Goal: Information Seeking & Learning: Learn about a topic

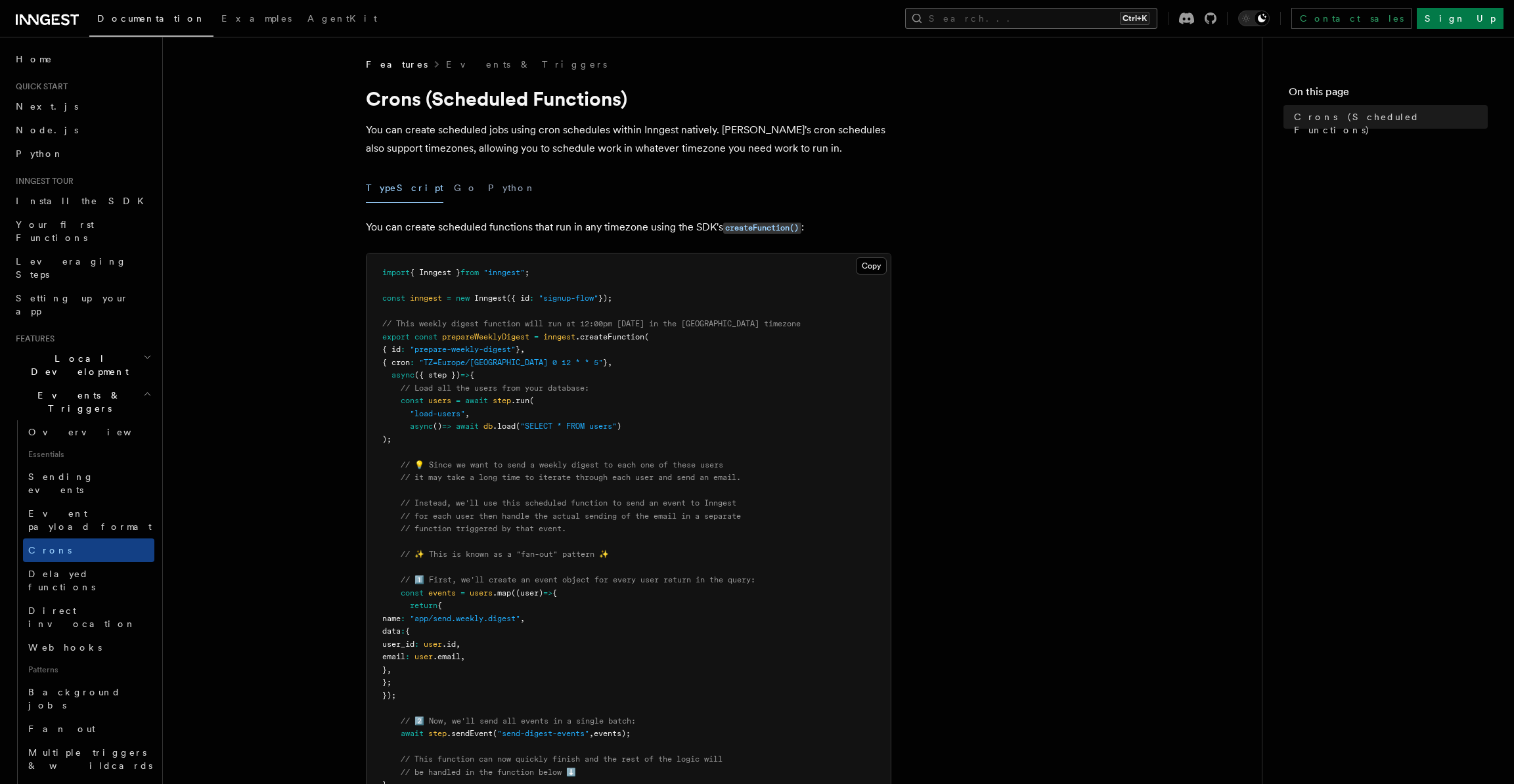
click at [1157, 18] on button "Search... Ctrl+K" at bounding box center [1031, 18] width 252 height 21
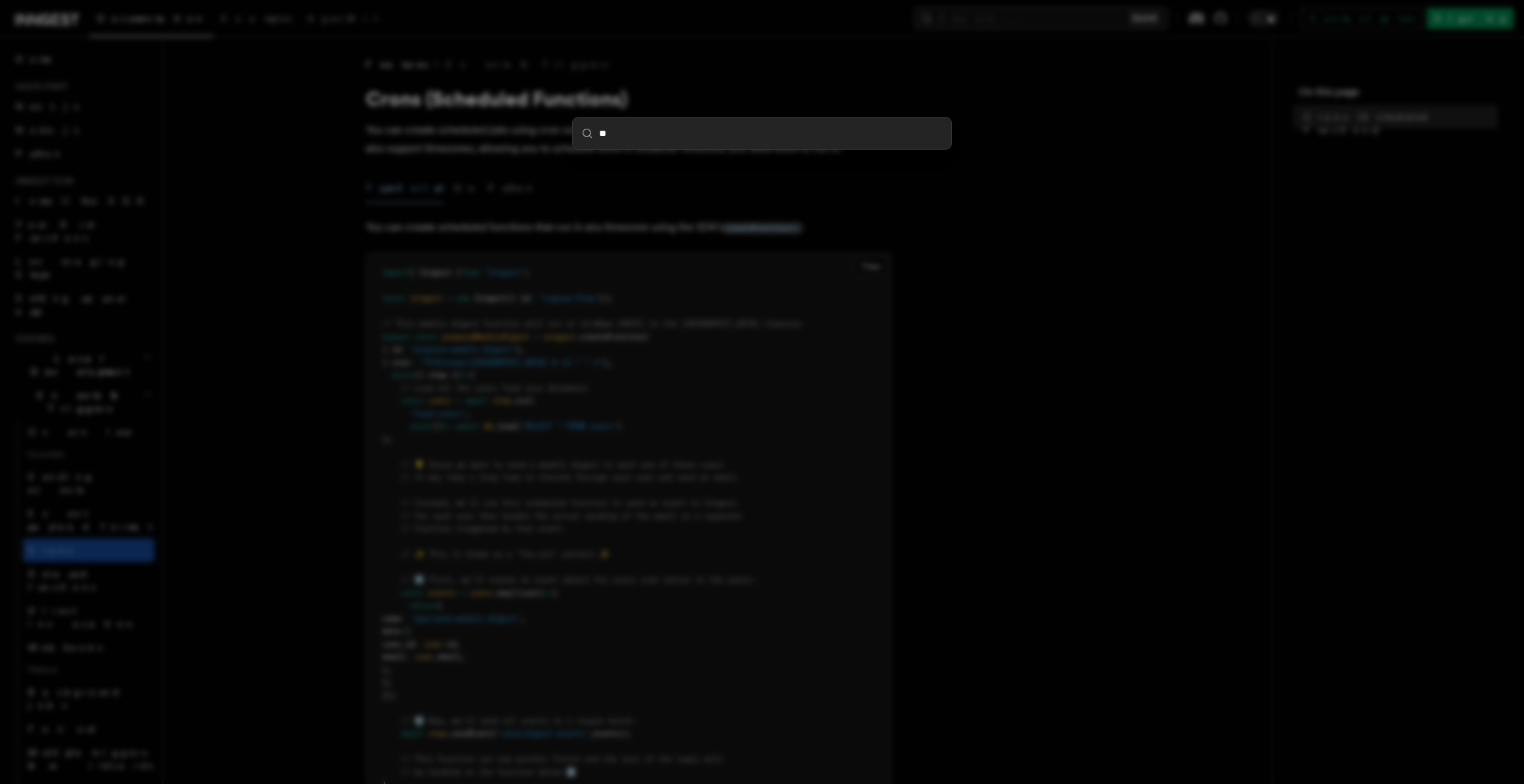
type input "***"
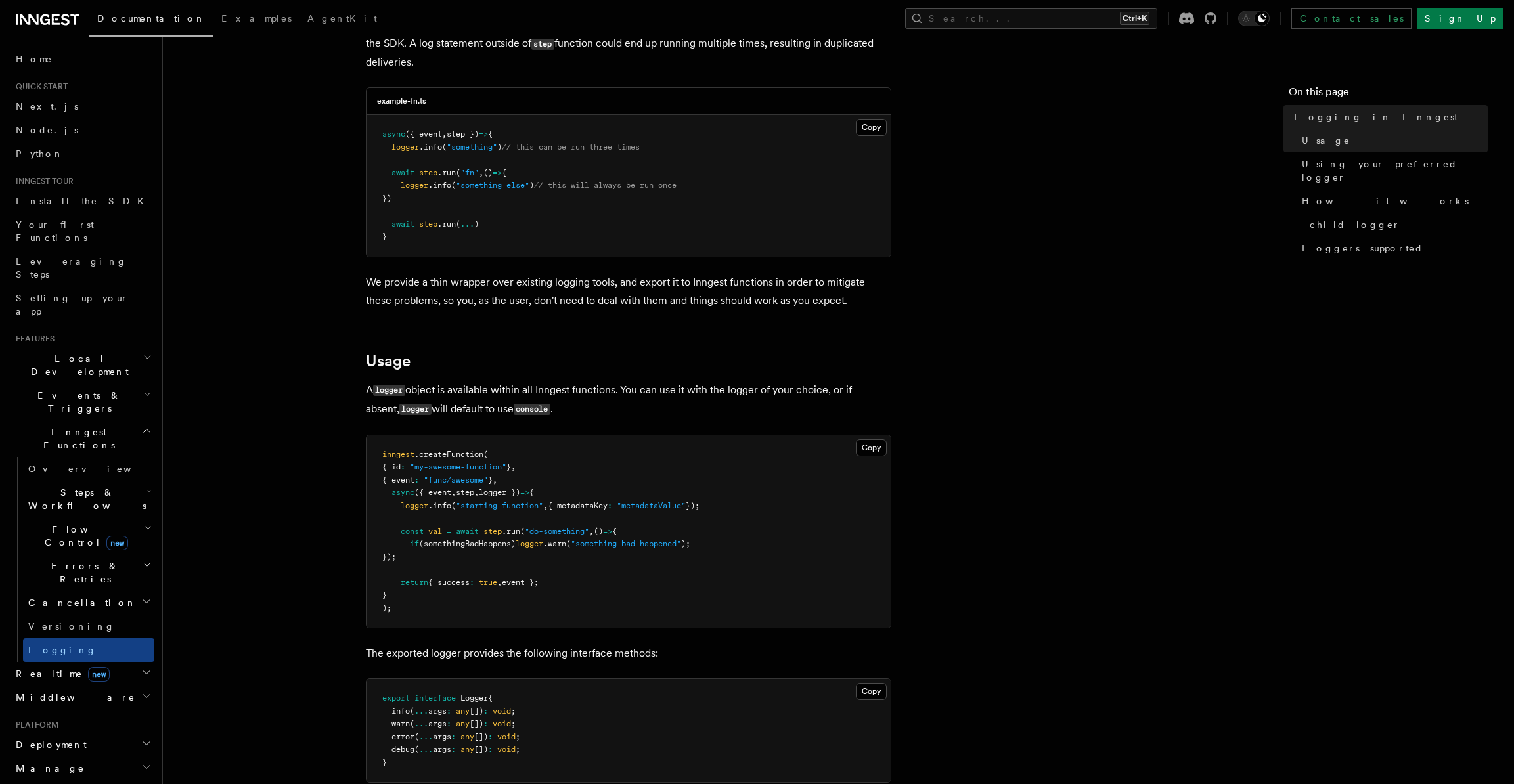
scroll to position [263, 0]
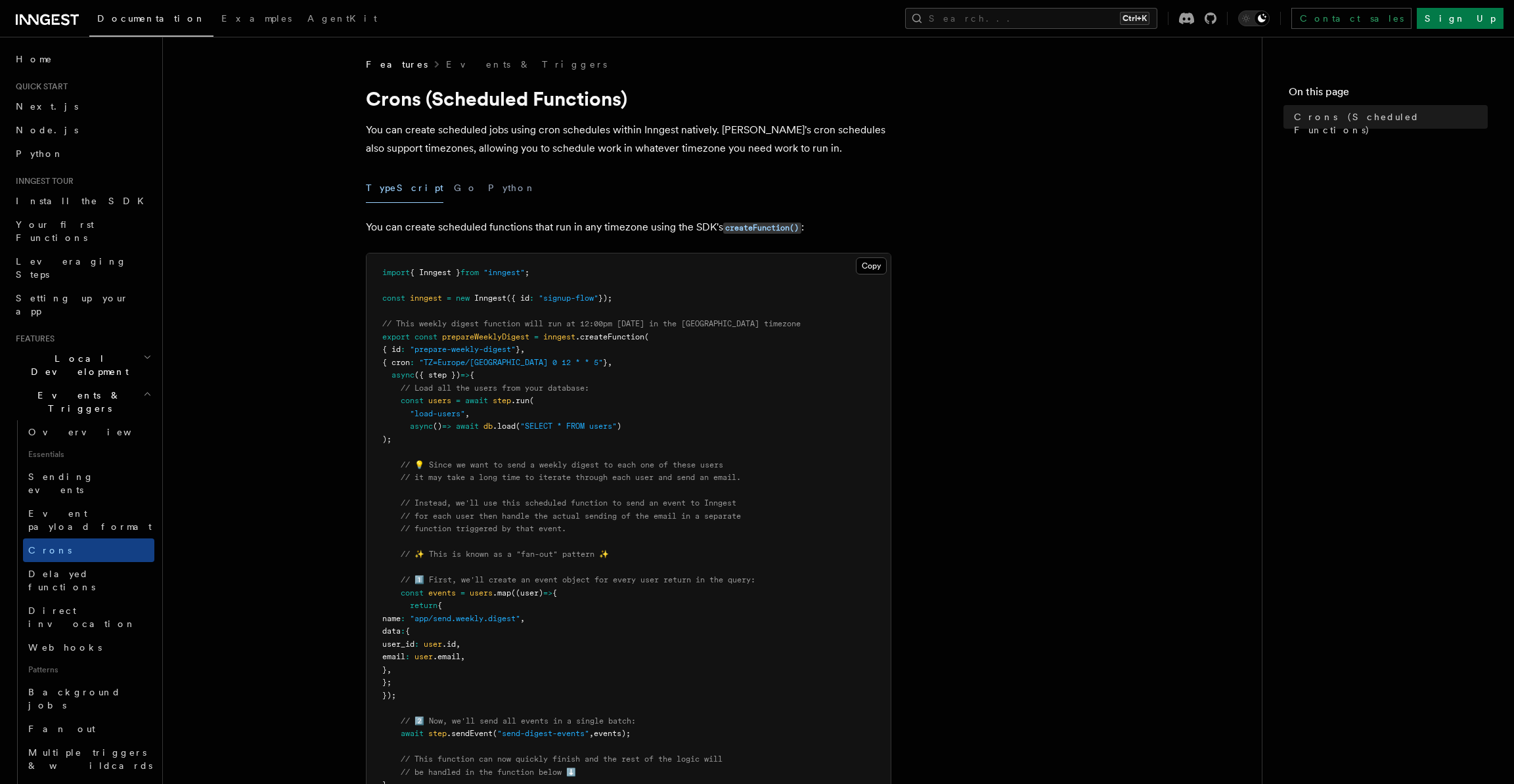
drag, startPoint x: 0, startPoint y: 0, endPoint x: 293, endPoint y: 134, distance: 322.2
click at [294, 133] on article "Features Events & Triggers Crons (Scheduled Functions) You can create scheduled…" at bounding box center [712, 749] width 1057 height 1384
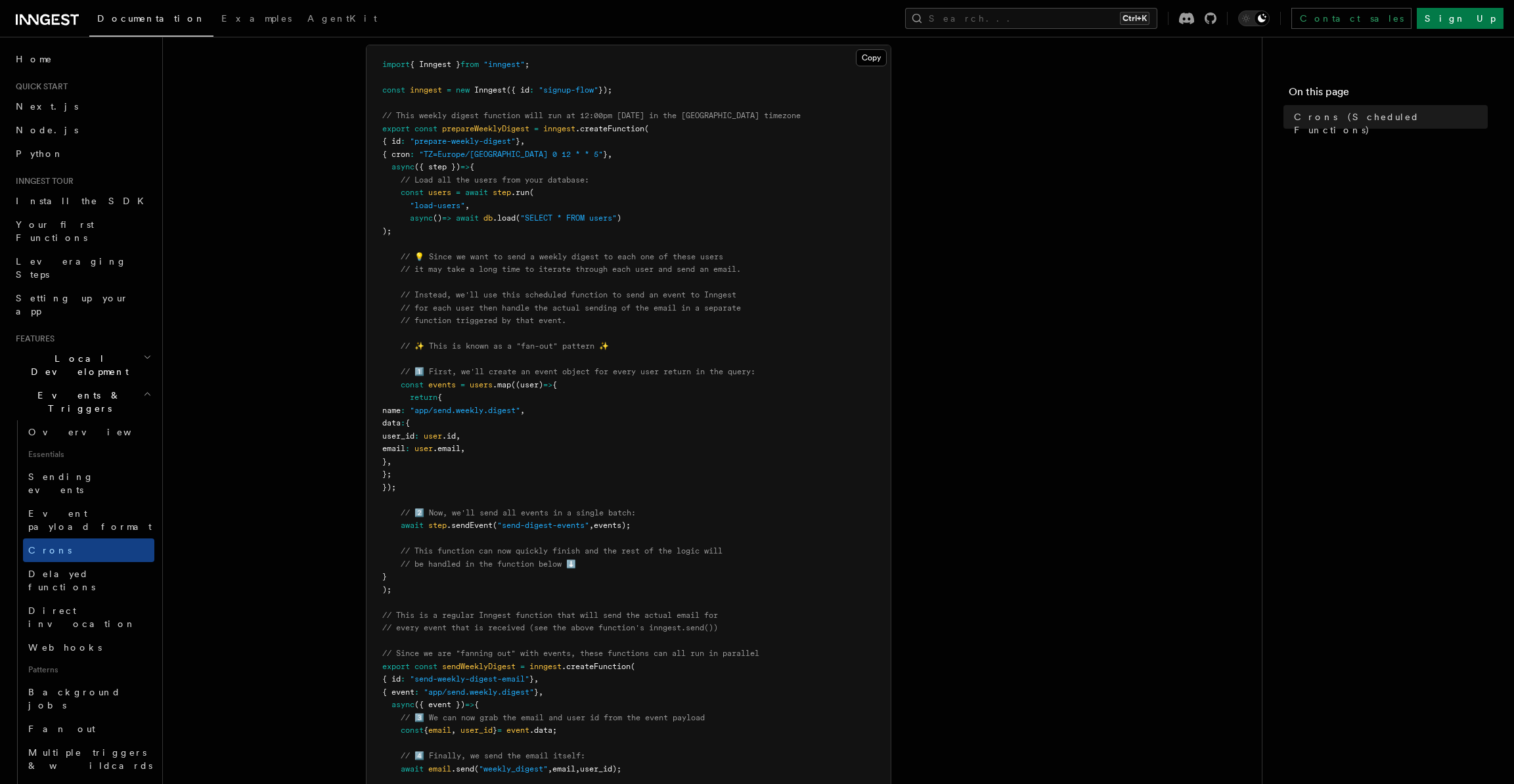
scroll to position [132, 0]
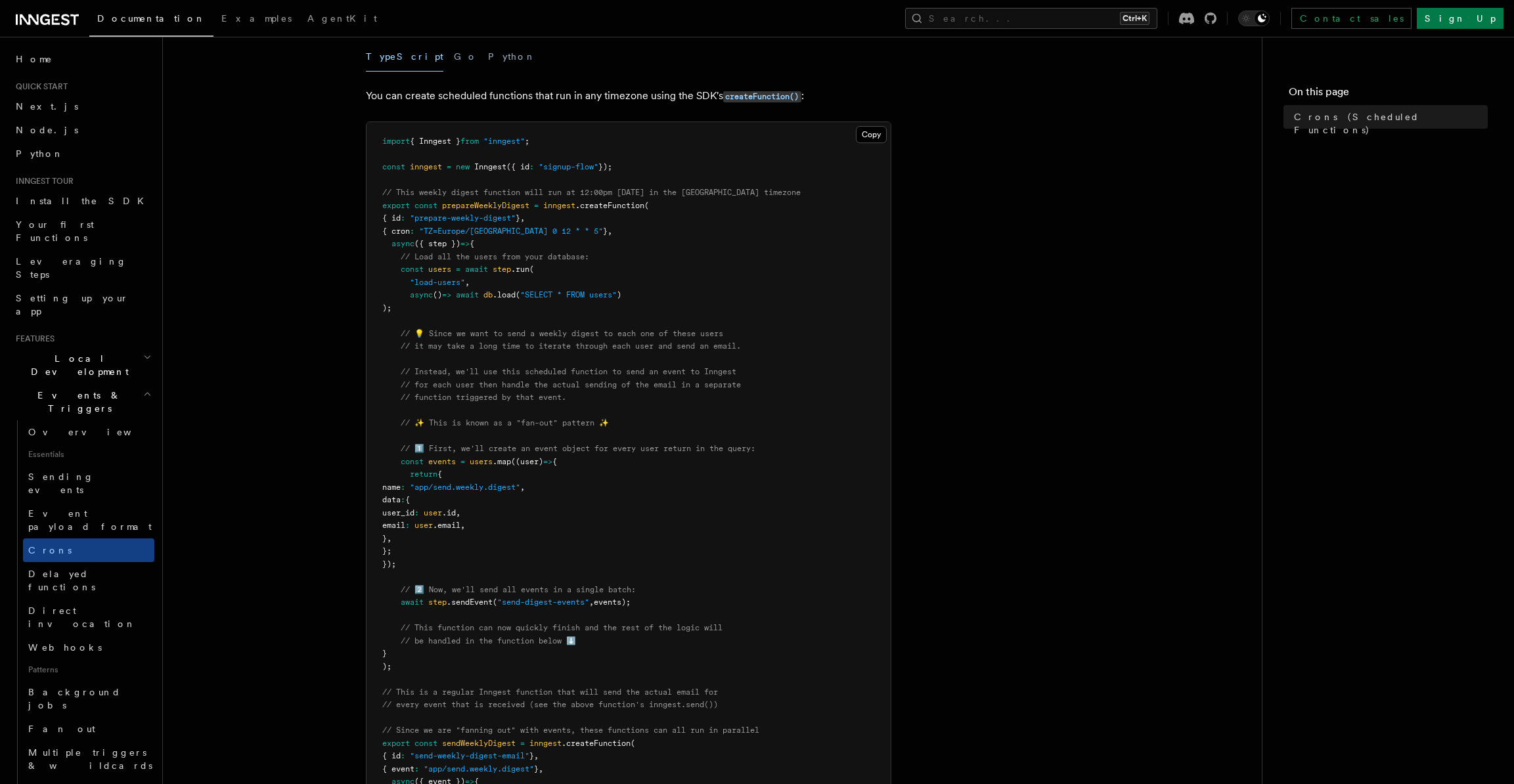
click at [518, 542] on pre "import { Inngest } from "inngest" ; const inngest = new Inngest ({ id : "signup…" at bounding box center [628, 526] width 524 height 808
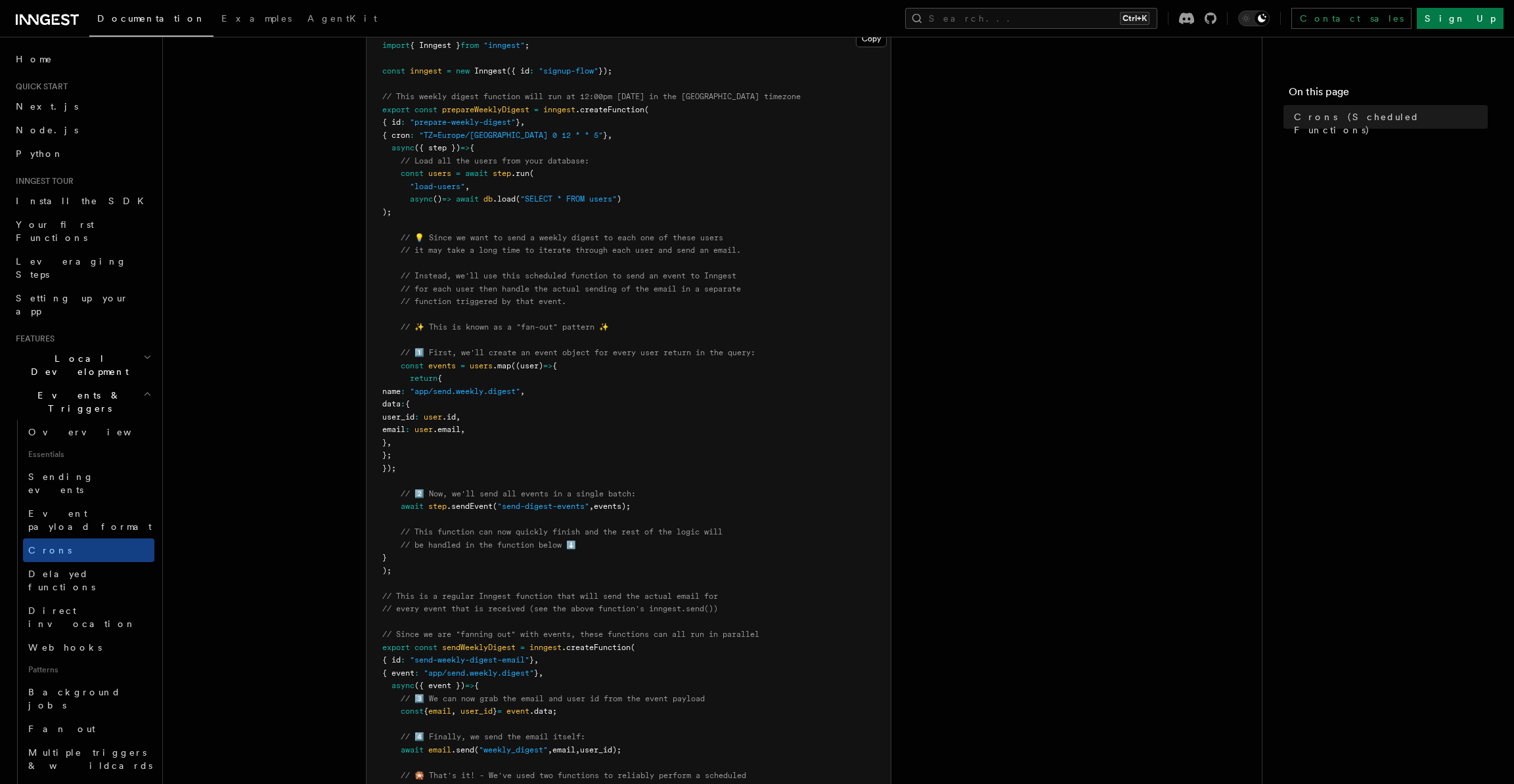
scroll to position [197, 0]
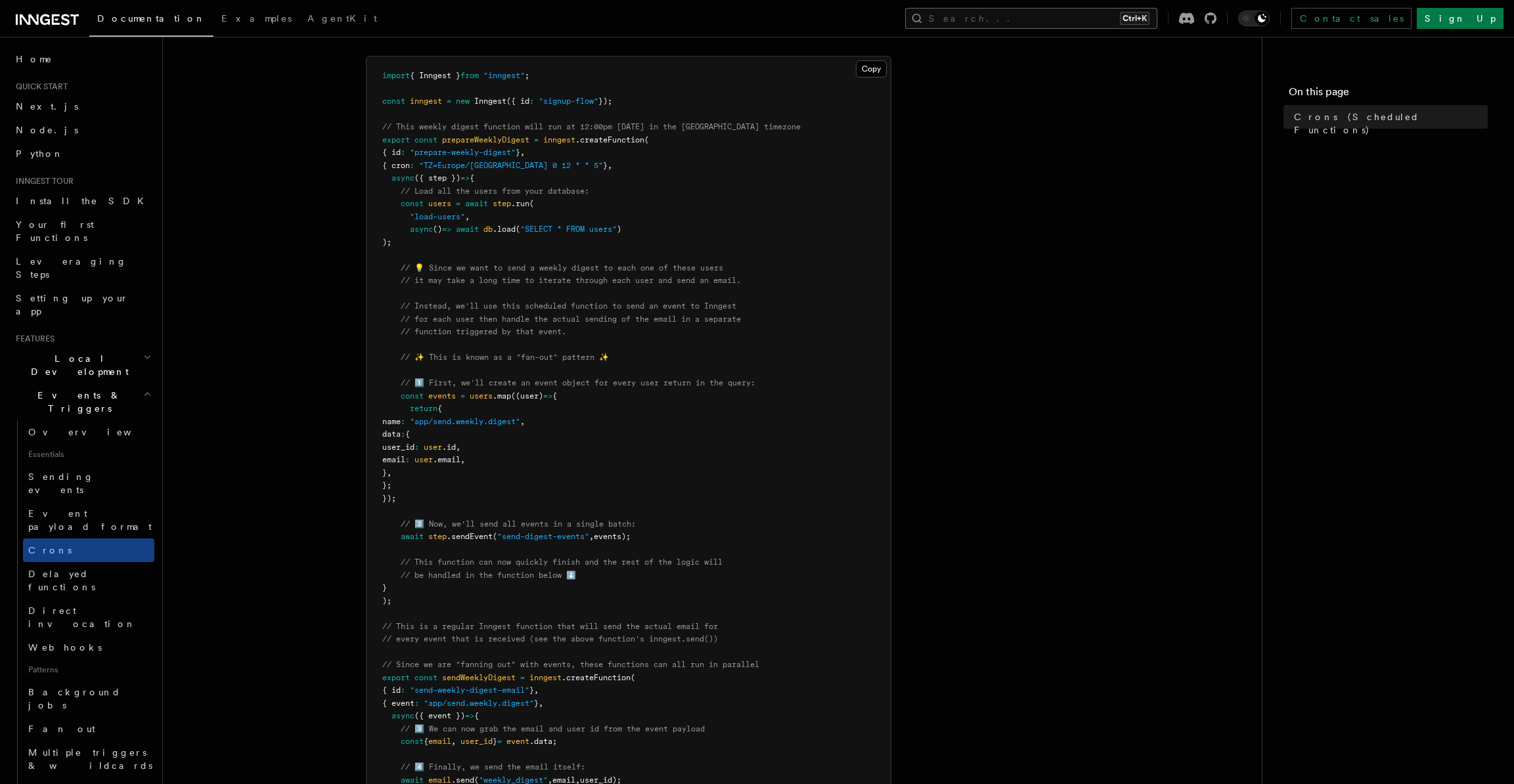
click at [1093, 23] on button "Search... Ctrl+K" at bounding box center [1031, 18] width 252 height 21
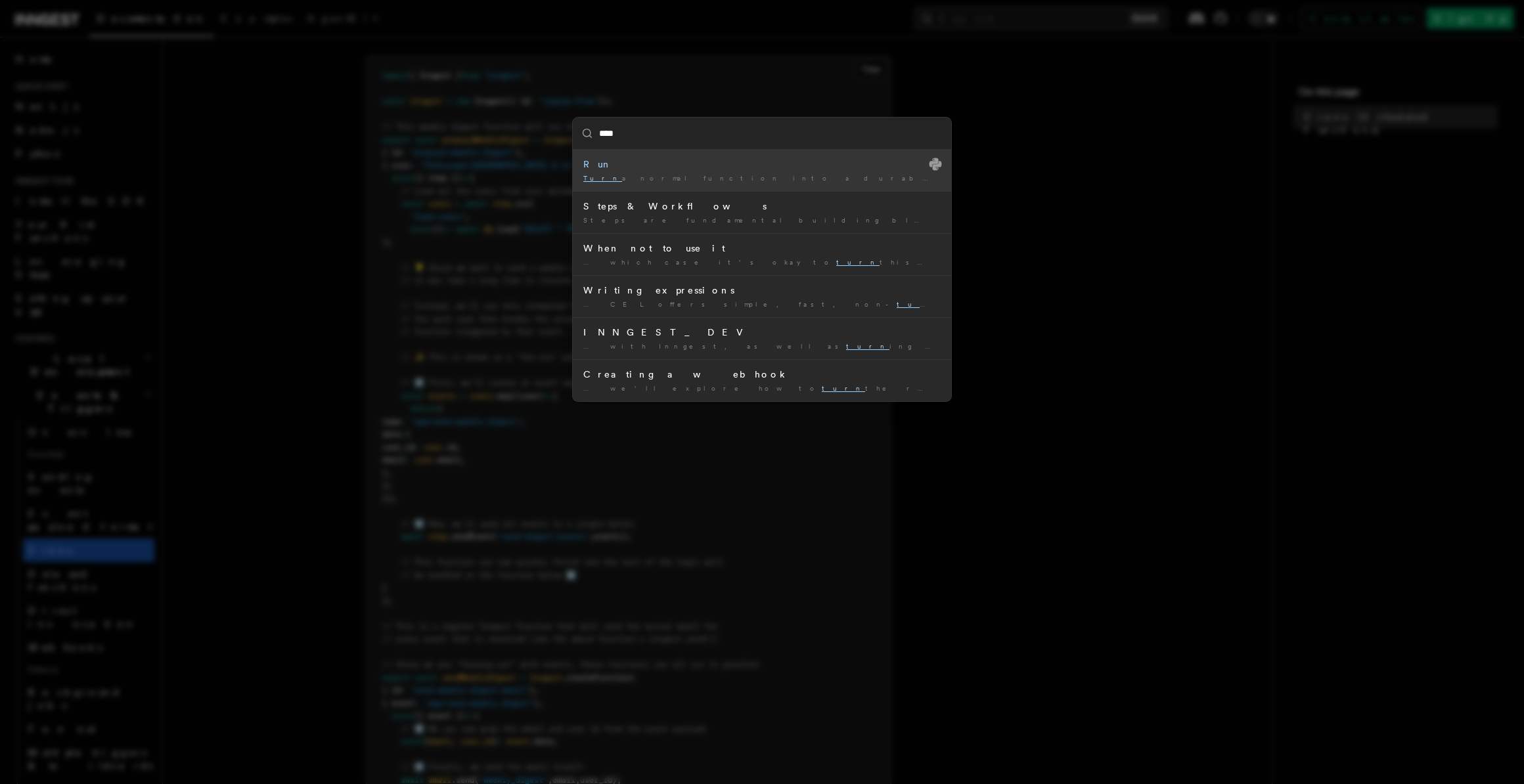
type input "*****"
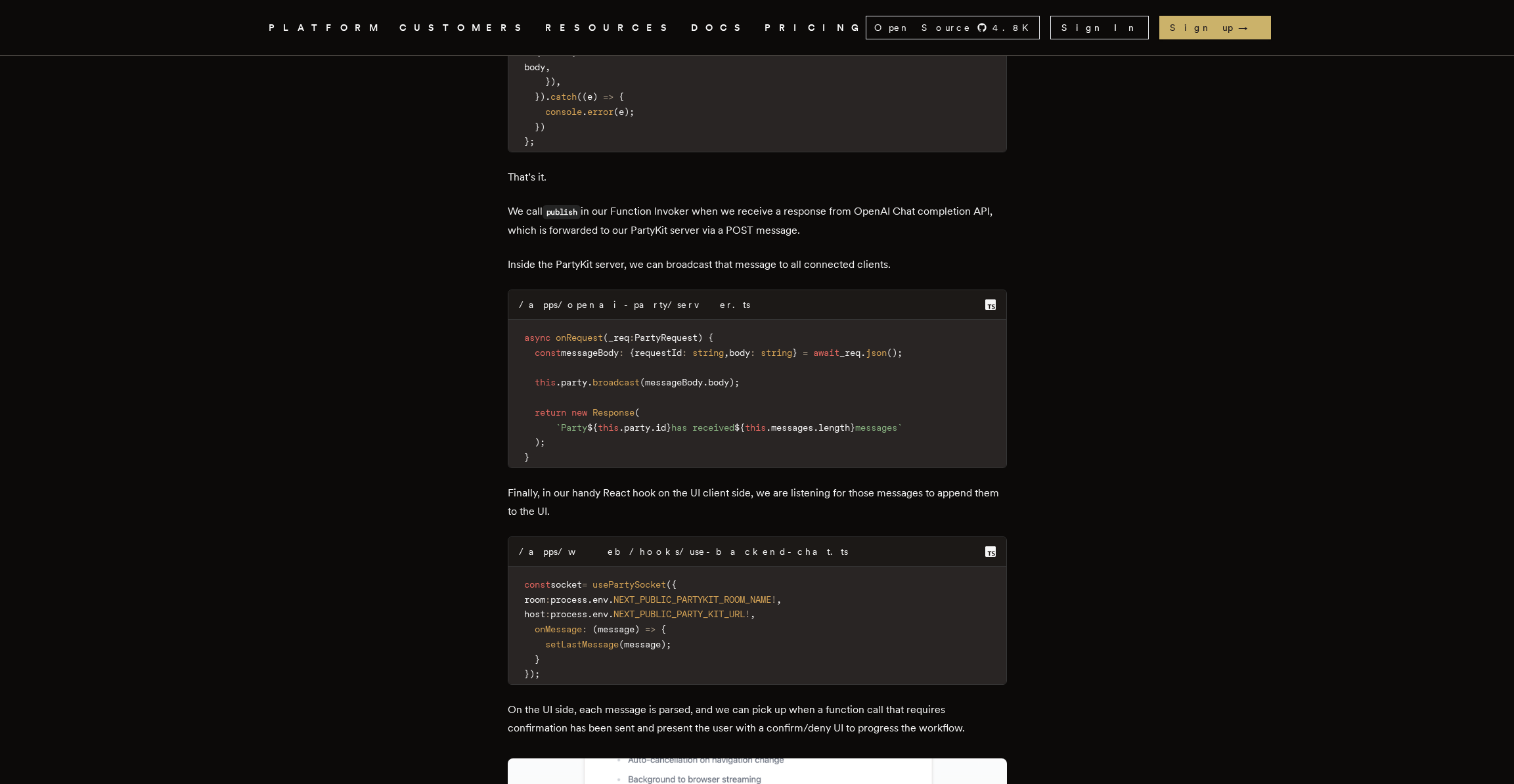
scroll to position [5386, 0]
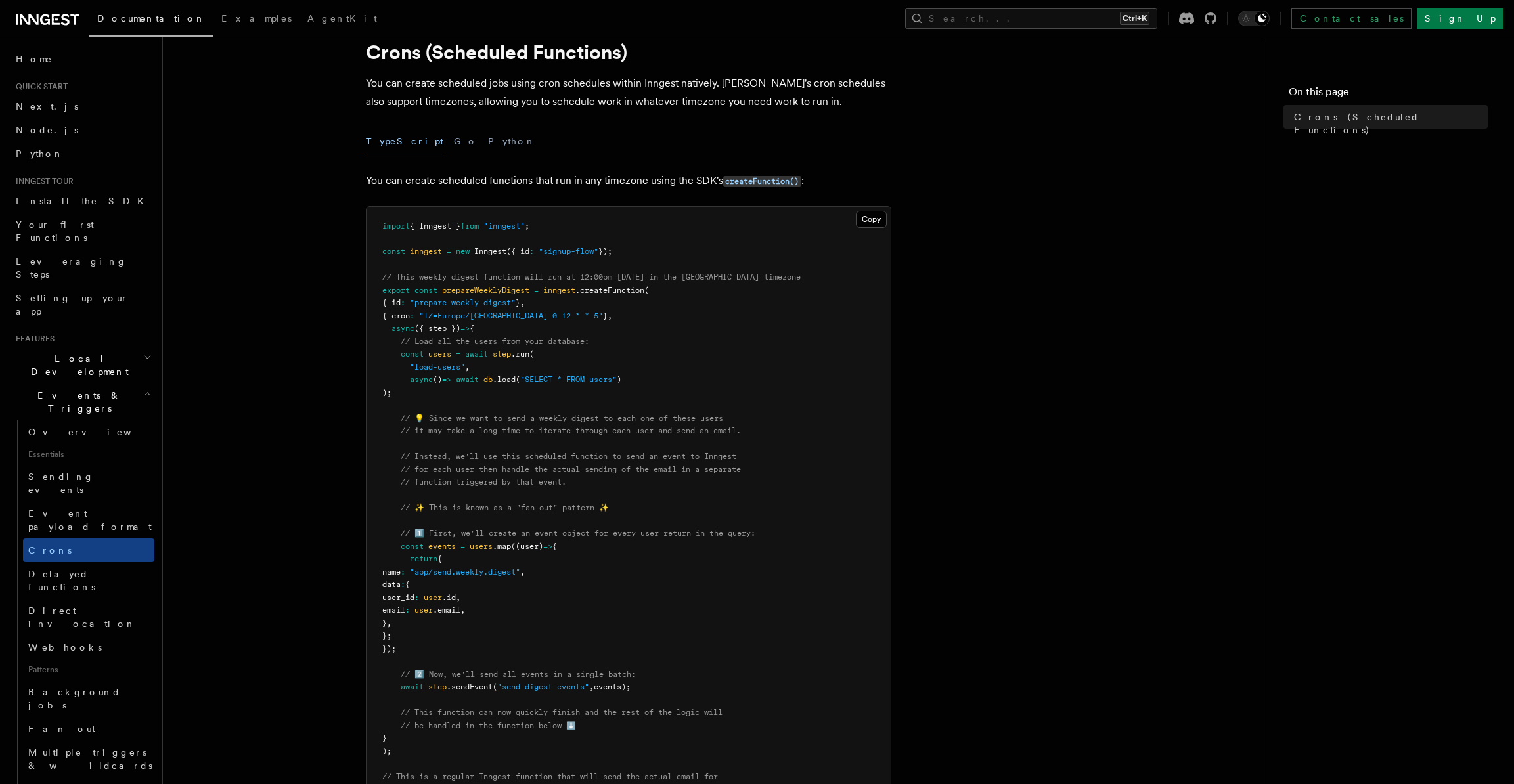
scroll to position [132, 0]
